Goal: Task Accomplishment & Management: Use online tool/utility

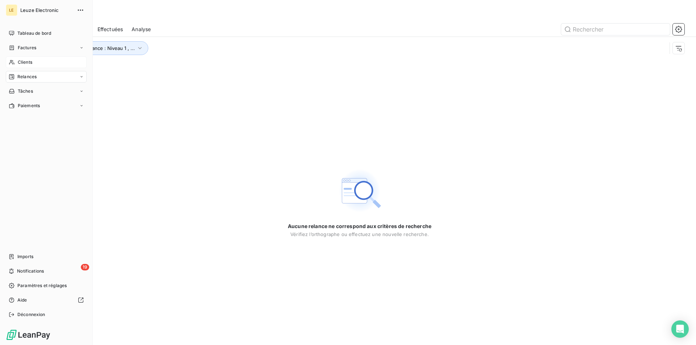
click at [31, 62] on span "Clients" at bounding box center [25, 62] width 15 height 7
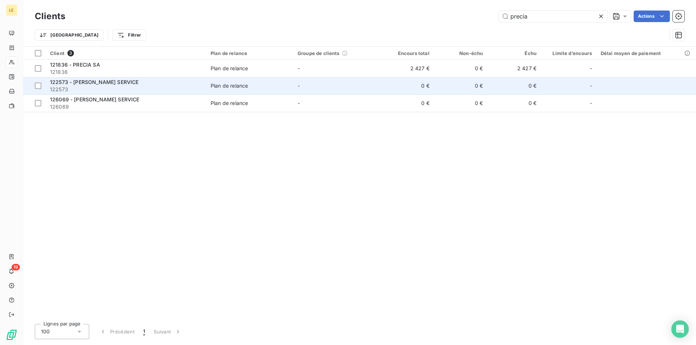
type input "precia"
click at [144, 91] on span "122573" at bounding box center [126, 89] width 152 height 7
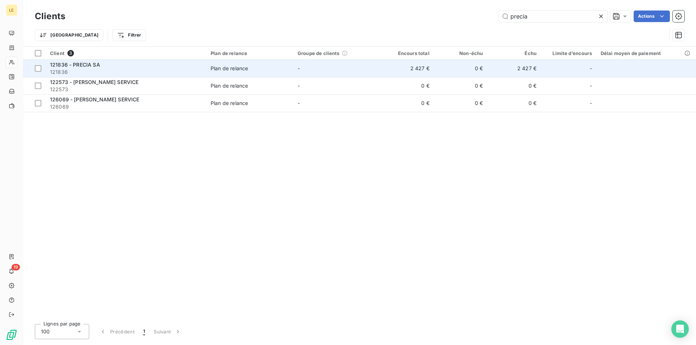
click at [315, 65] on td "-" at bounding box center [336, 68] width 87 height 17
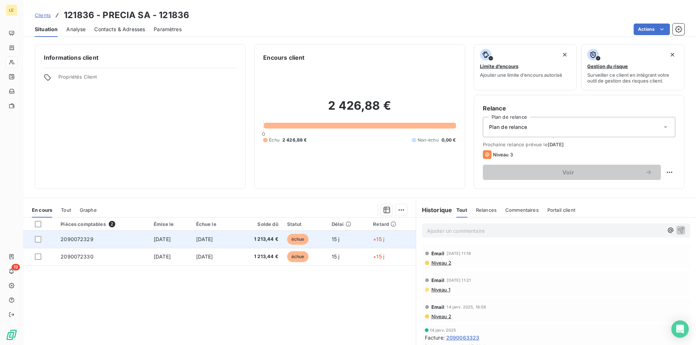
click at [131, 241] on td "2090072329" at bounding box center [102, 239] width 93 height 17
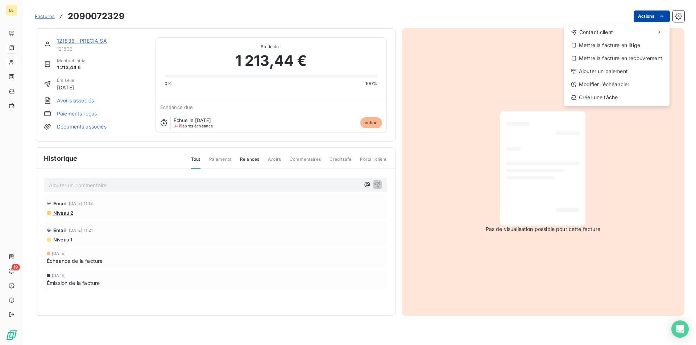
click at [647, 20] on html "LE 19 Factures [PHONE_NUMBER] Actions Contact client Mettre la facture en litig…" at bounding box center [348, 172] width 696 height 345
click at [627, 70] on div "Ajouter un paiement" at bounding box center [617, 72] width 100 height 12
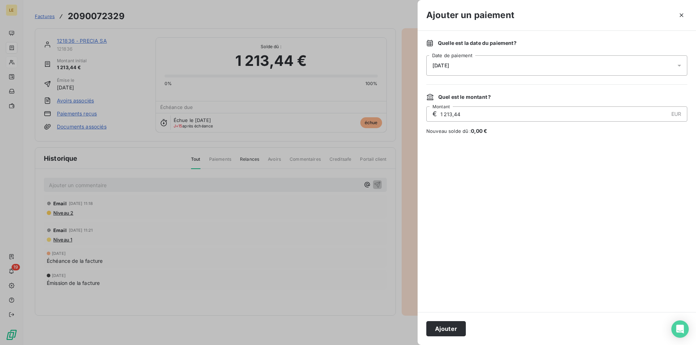
click at [624, 70] on div "[DATE]" at bounding box center [556, 65] width 261 height 20
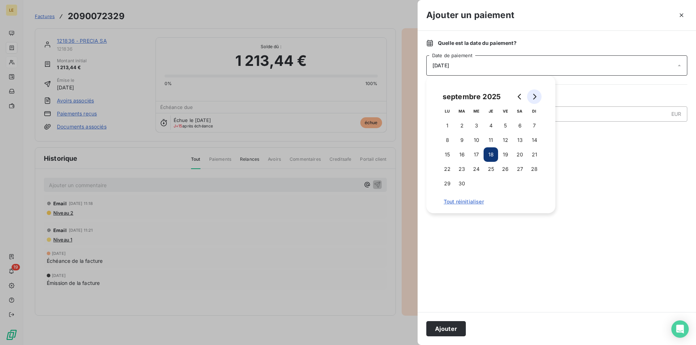
click at [535, 102] on button "Go to next month" at bounding box center [534, 97] width 15 height 15
click at [516, 158] on button "15" at bounding box center [520, 155] width 15 height 15
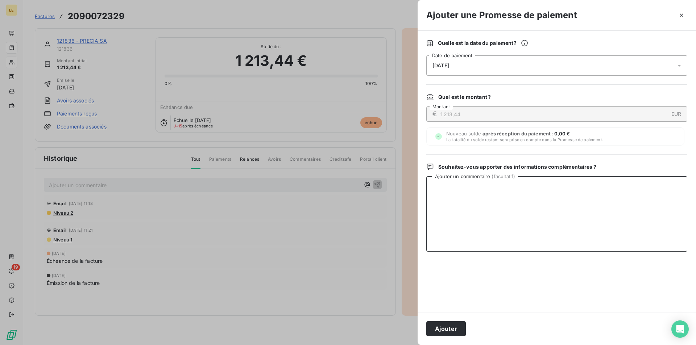
click at [541, 239] on textarea "Ajouter un commentaire ( facultatif )" at bounding box center [556, 214] width 261 height 75
click at [451, 330] on button "Ajouter" at bounding box center [446, 329] width 40 height 15
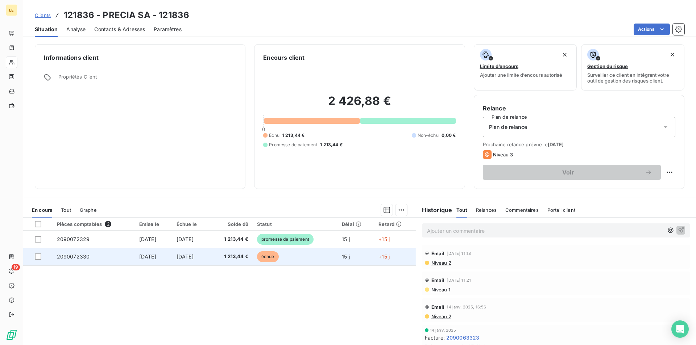
click at [120, 256] on td "2090072330" at bounding box center [94, 256] width 82 height 17
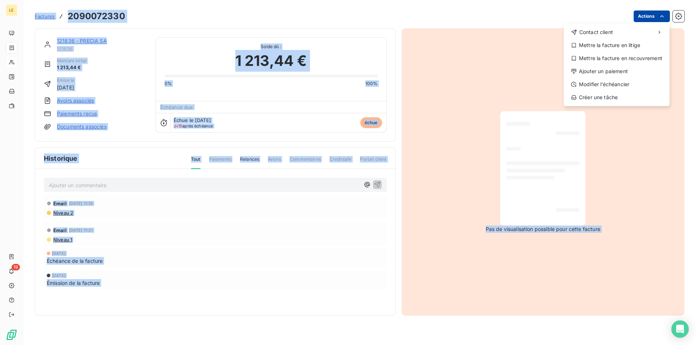
click at [649, 15] on html "LE 19 Factures [PHONE_NUMBER] Actions Contact client Mettre la facture en litig…" at bounding box center [348, 172] width 696 height 345
click at [624, 75] on div "Ajouter un paiement" at bounding box center [617, 72] width 100 height 12
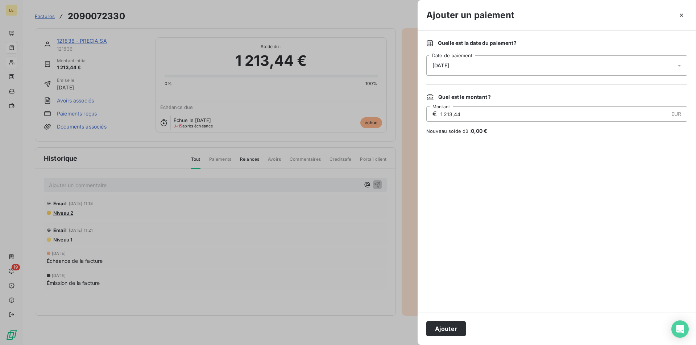
click at [586, 72] on div "[DATE]" at bounding box center [556, 65] width 261 height 20
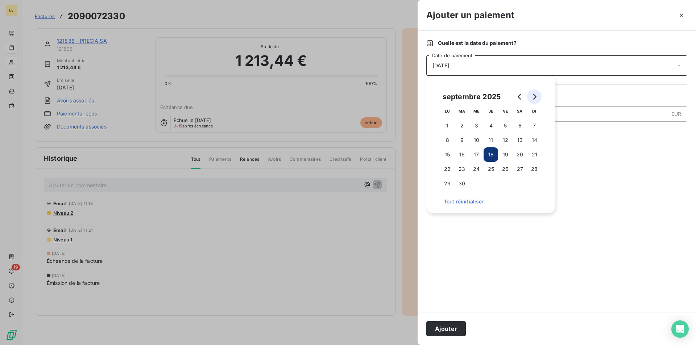
click at [531, 97] on button "Go to next month" at bounding box center [534, 97] width 15 height 15
click at [514, 154] on button "15" at bounding box center [520, 155] width 15 height 15
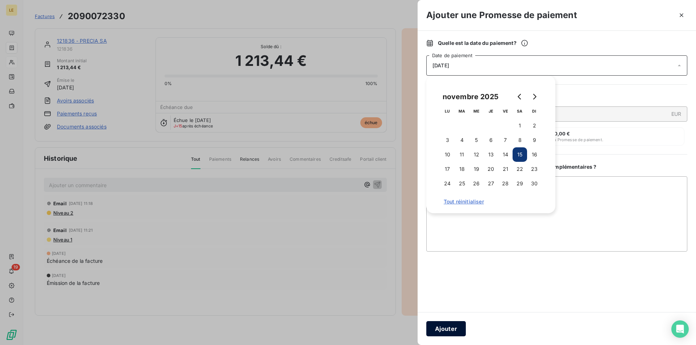
click at [449, 331] on button "Ajouter" at bounding box center [446, 329] width 40 height 15
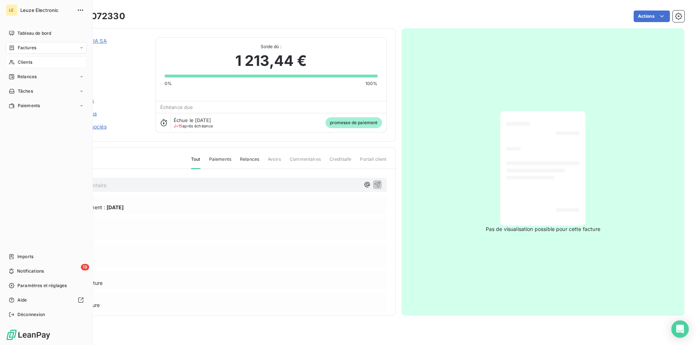
click at [33, 60] on div "Clients" at bounding box center [46, 63] width 81 height 12
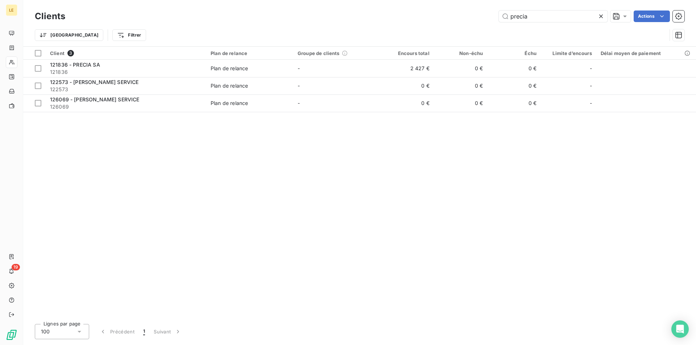
drag, startPoint x: 485, startPoint y: 24, endPoint x: 454, endPoint y: 36, distance: 32.9
click at [454, 36] on div "Clients precia Actions Trier Filtrer" at bounding box center [360, 28] width 650 height 38
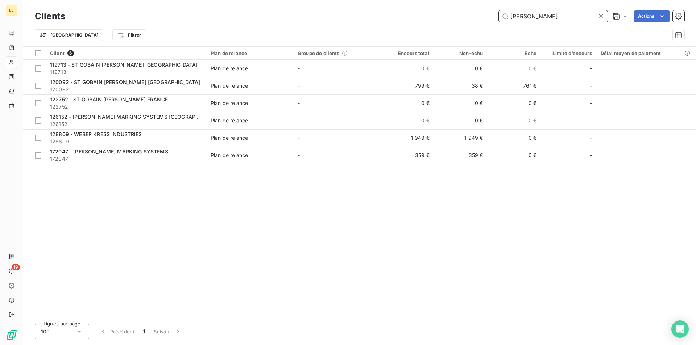
type input "[PERSON_NAME]"
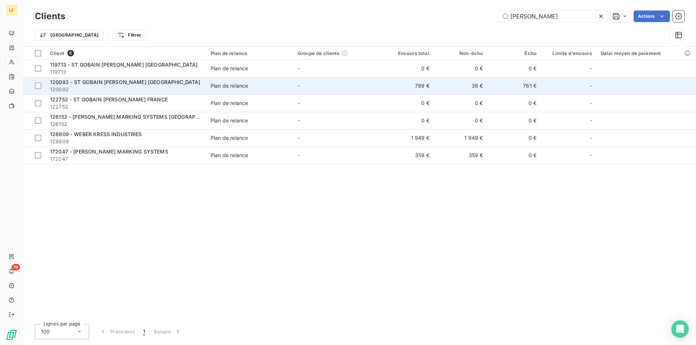
click at [402, 86] on td "799 €" at bounding box center [407, 85] width 54 height 17
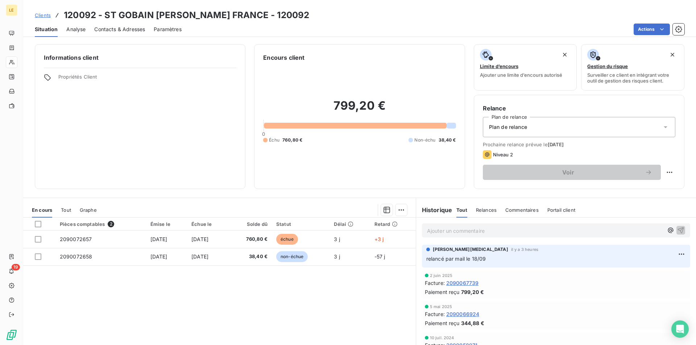
click at [131, 34] on div "Contacts & Adresses" at bounding box center [119, 29] width 51 height 15
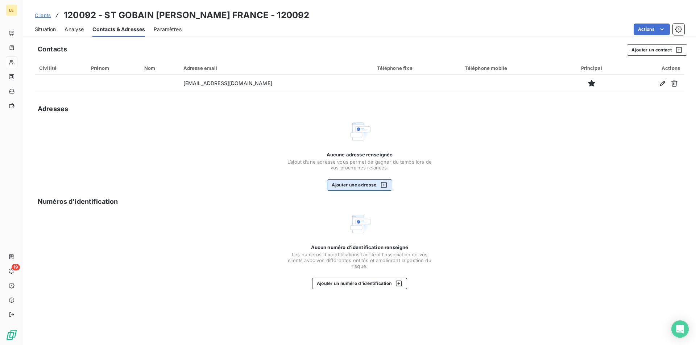
click at [379, 184] on div "button" at bounding box center [382, 185] width 11 height 7
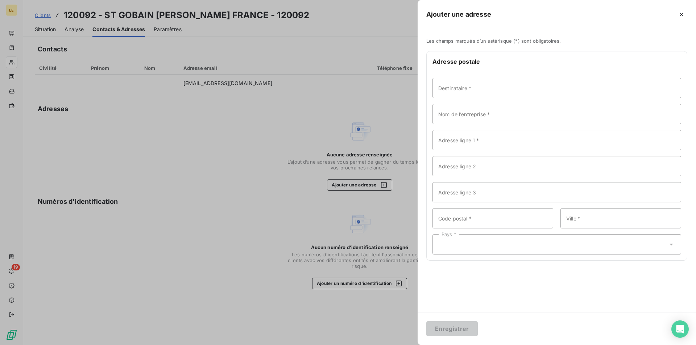
click at [231, 224] on div at bounding box center [348, 172] width 696 height 345
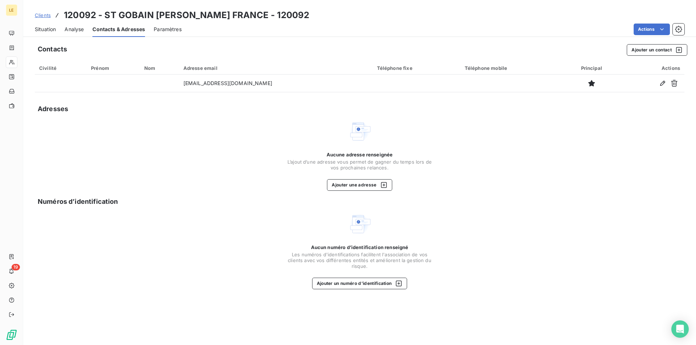
click at [196, 67] on div "Adresse email" at bounding box center [275, 68] width 185 height 6
click at [667, 51] on button "Ajouter un contact" at bounding box center [657, 50] width 61 height 12
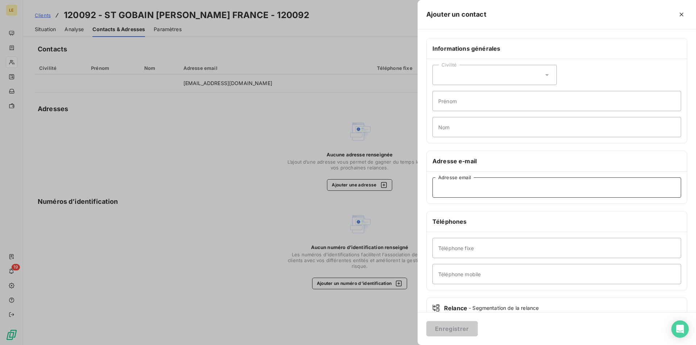
click at [459, 194] on input "Adresse email" at bounding box center [556, 188] width 249 height 20
paste input "[EMAIL_ADDRESS][DOMAIN_NAME]"
type input "[EMAIL_ADDRESS][DOMAIN_NAME]"
click at [467, 332] on button "Enregistrer" at bounding box center [451, 329] width 51 height 15
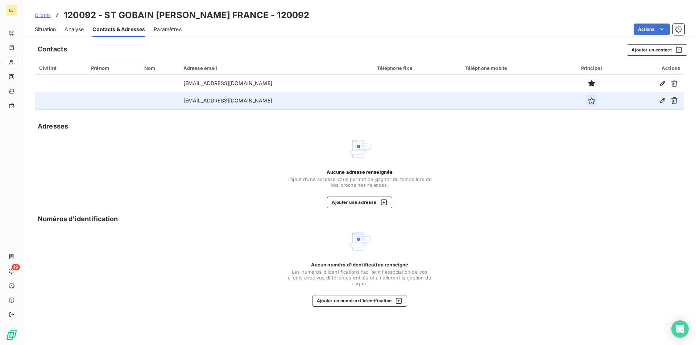
click at [595, 99] on icon "button" at bounding box center [591, 100] width 7 height 7
